Goal: Download file/media

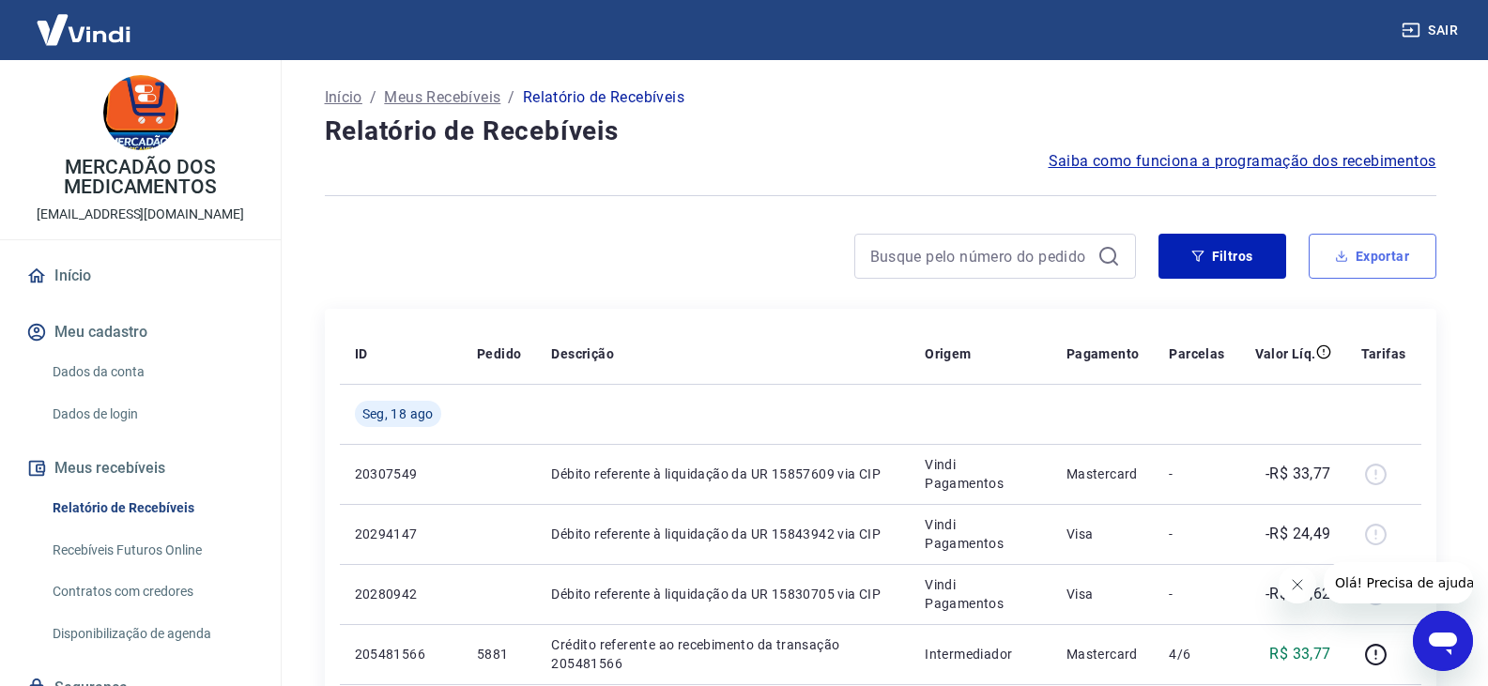
click at [1355, 267] on button "Exportar" at bounding box center [1372, 256] width 128 height 45
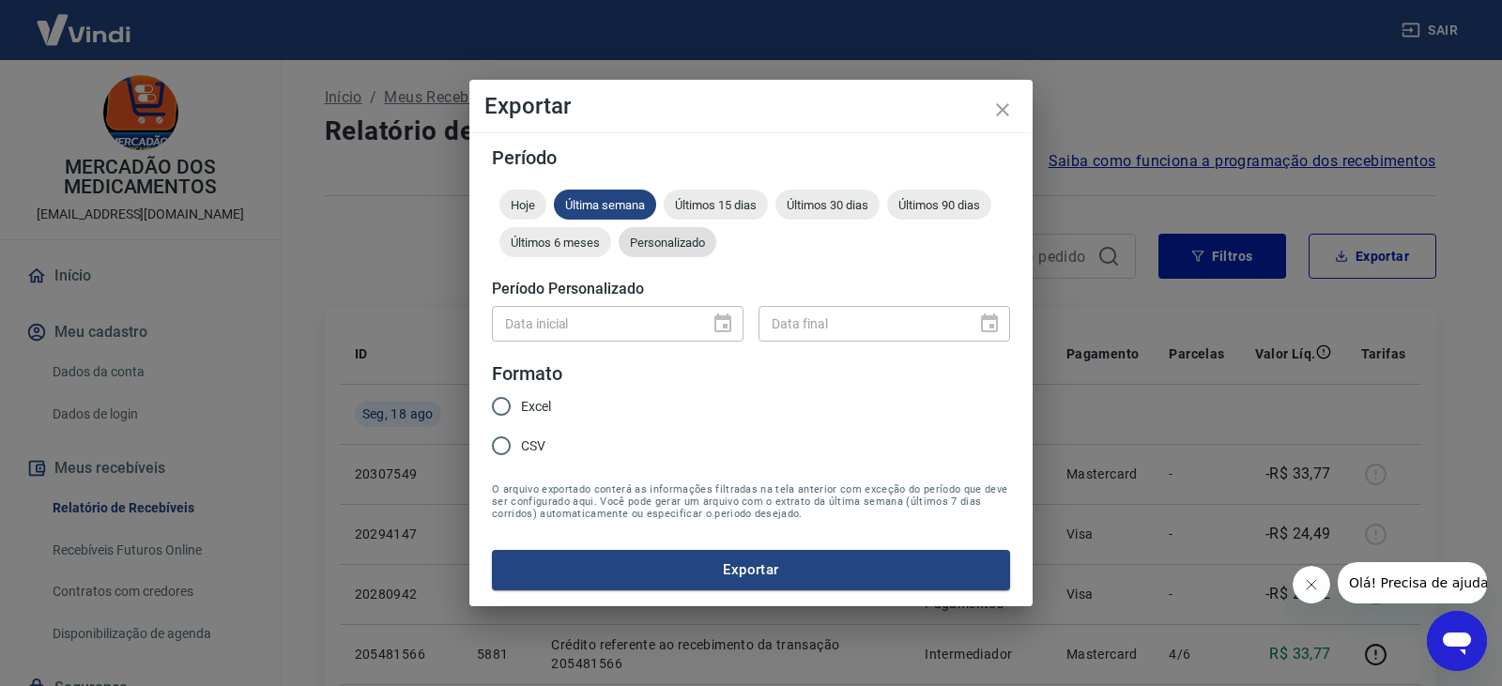
click at [676, 241] on span "Personalizado" at bounding box center [667, 243] width 98 height 14
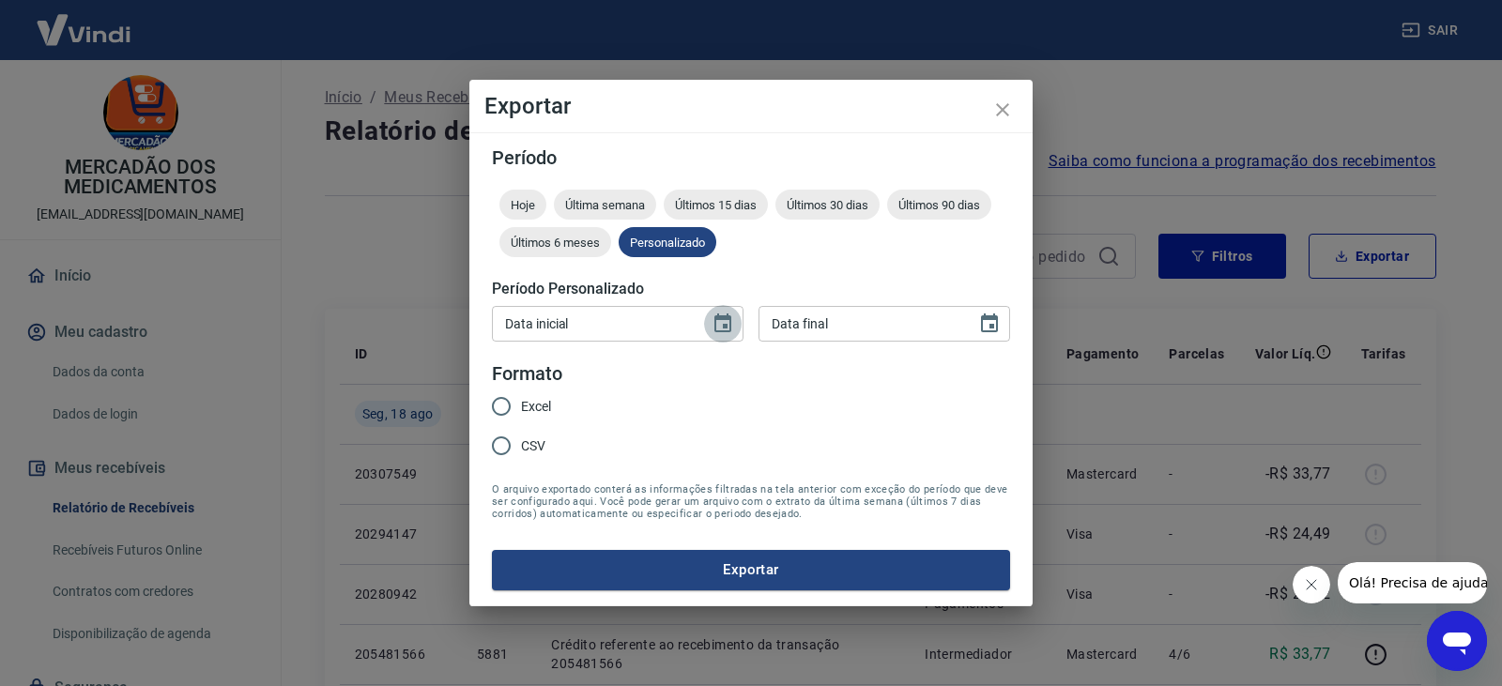
click at [725, 326] on icon "Choose date" at bounding box center [722, 322] width 17 height 19
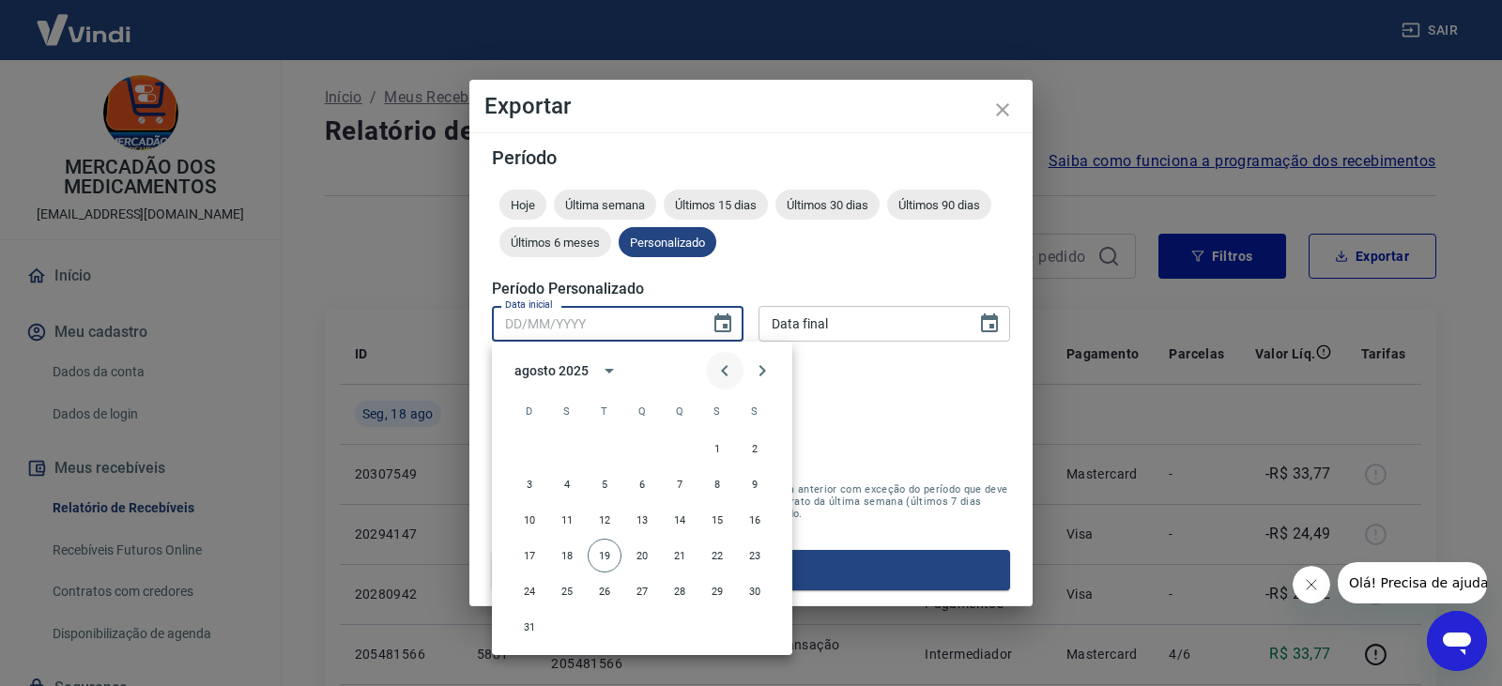
click at [719, 365] on icon "Previous month" at bounding box center [724, 370] width 23 height 23
click at [608, 446] on button "1" at bounding box center [605, 449] width 34 height 34
type input "01/07/2025"
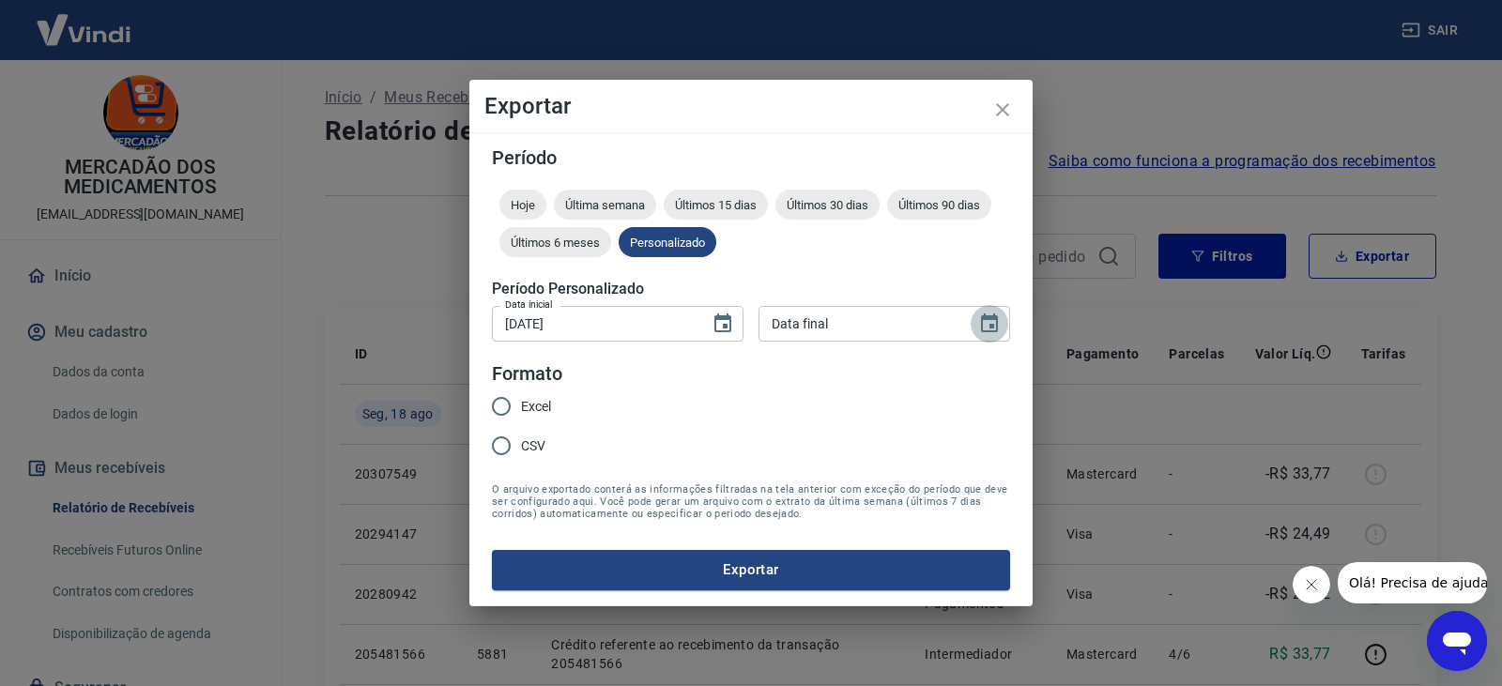
click at [992, 323] on icon "Choose date" at bounding box center [989, 324] width 23 height 23
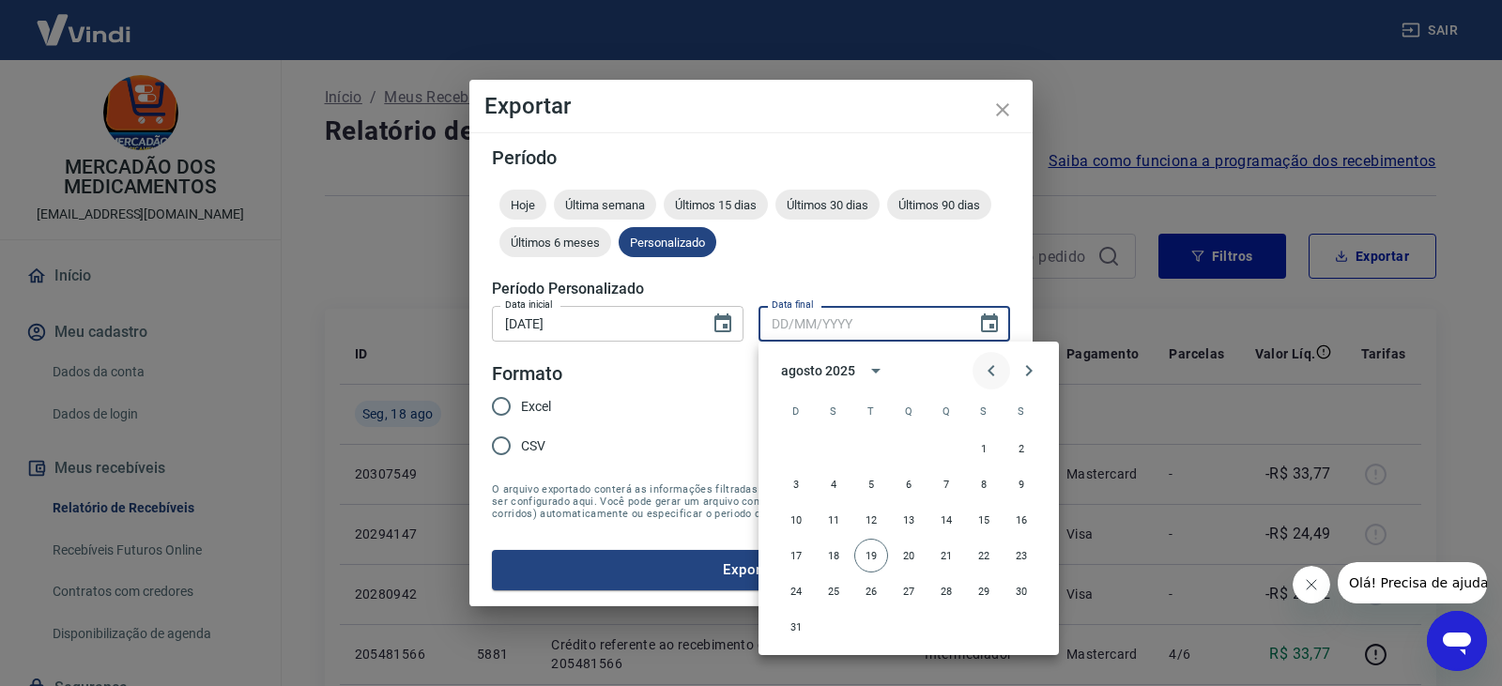
click at [985, 373] on icon "Previous month" at bounding box center [991, 370] width 23 height 23
click at [949, 597] on button "31" at bounding box center [946, 591] width 34 height 34
type input "31/07/2025"
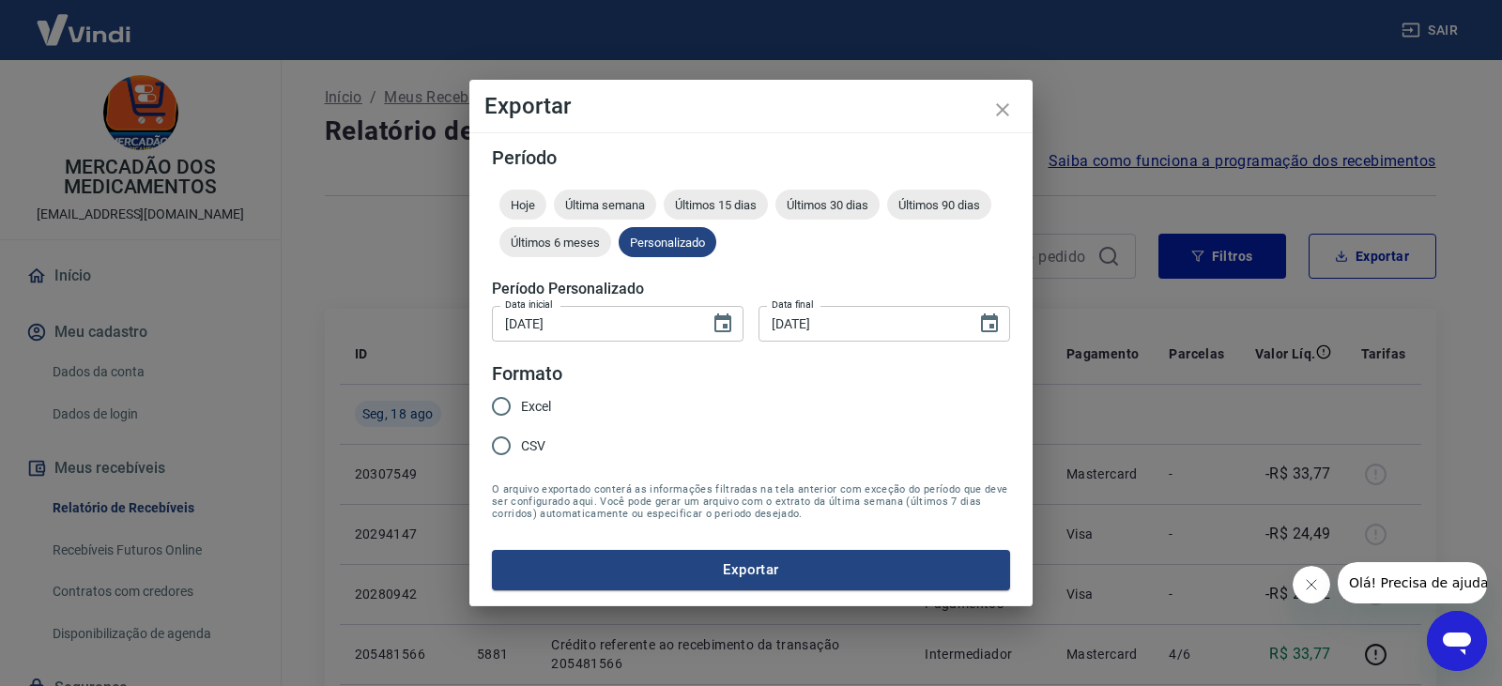
click at [496, 405] on input "Excel" at bounding box center [500, 406] width 39 height 39
radio input "true"
click at [758, 570] on button "Exportar" at bounding box center [751, 569] width 518 height 39
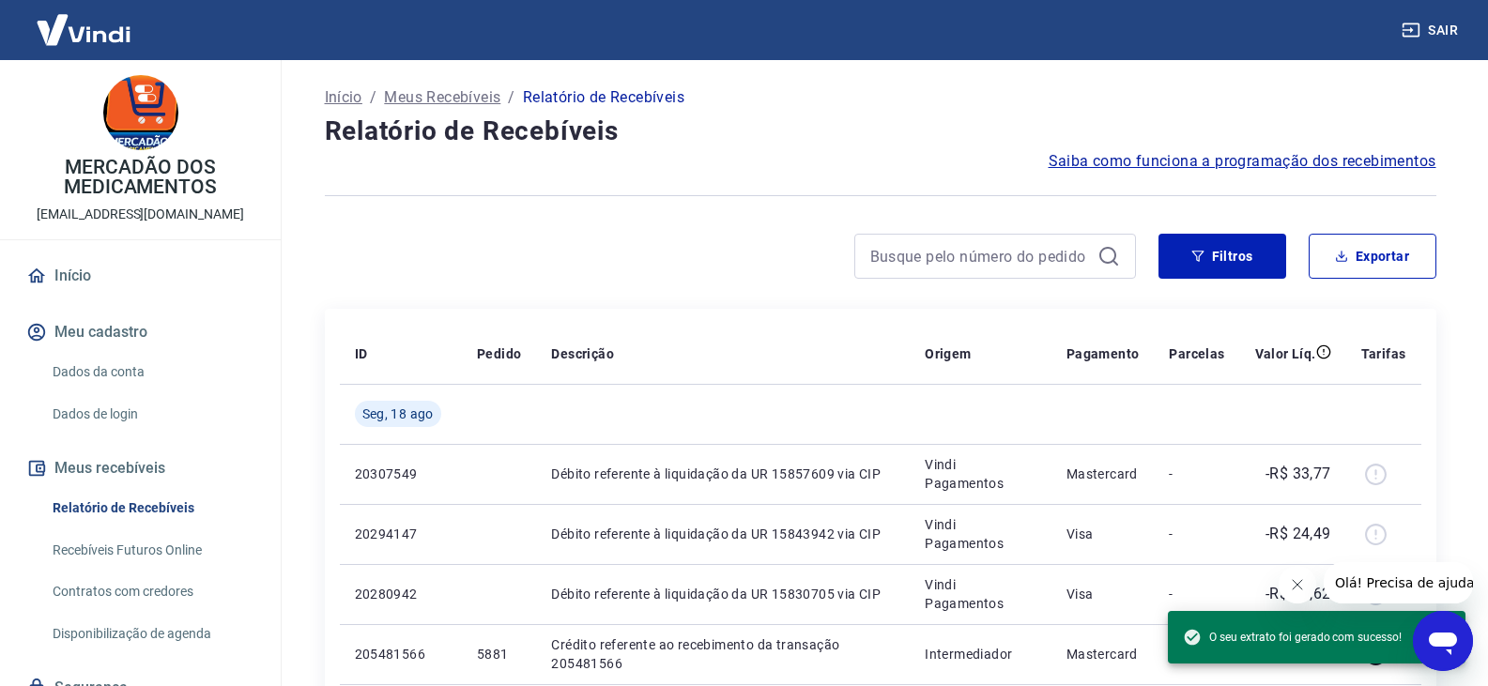
click at [1453, 38] on button "Sair" at bounding box center [1431, 30] width 68 height 35
